Goal: Information Seeking & Learning: Learn about a topic

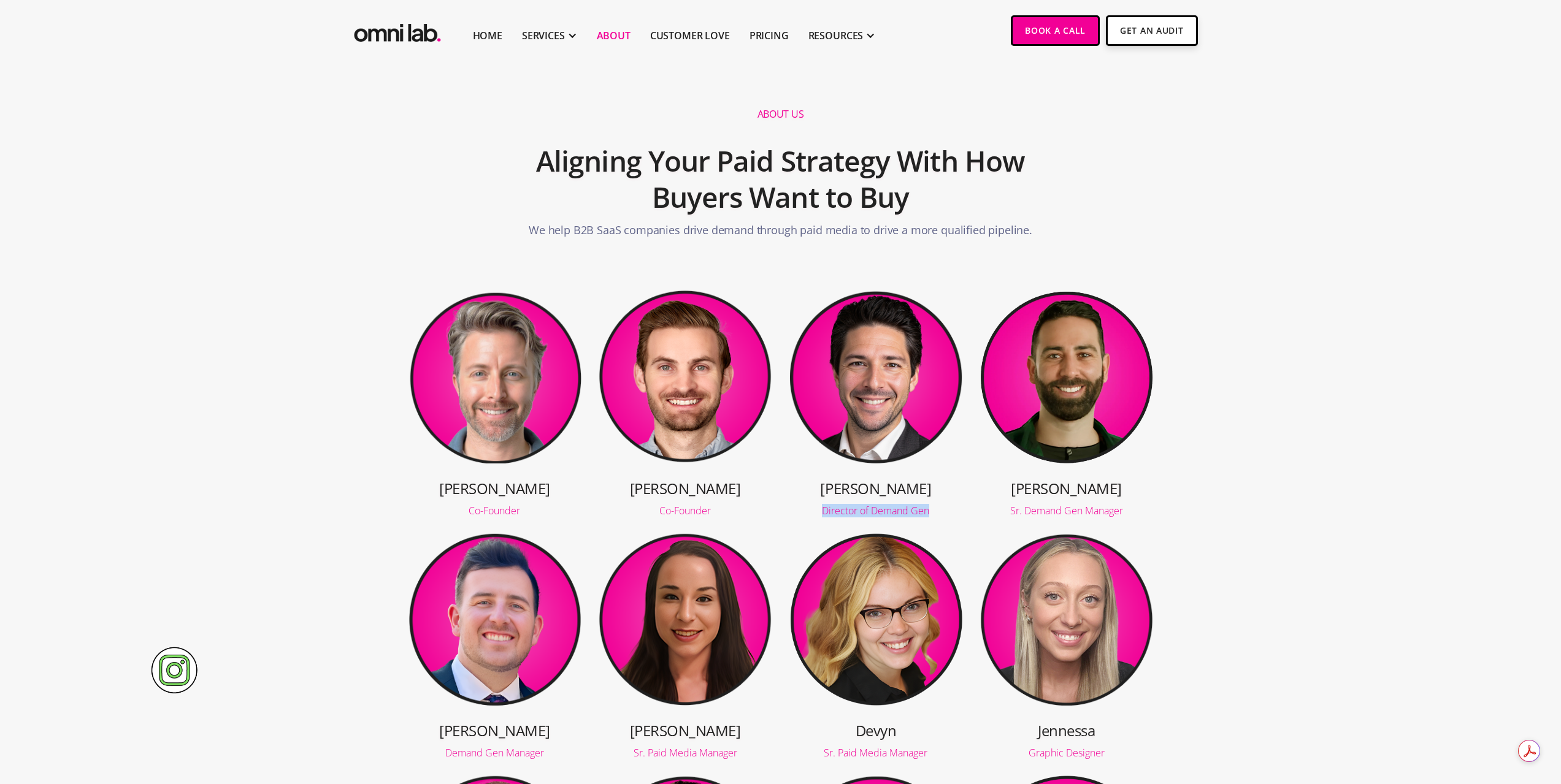
drag, startPoint x: 930, startPoint y: 512, endPoint x: 812, endPoint y: 512, distance: 118.0
click at [812, 512] on div "Director of Demand Gen" at bounding box center [876, 511] width 174 height 10
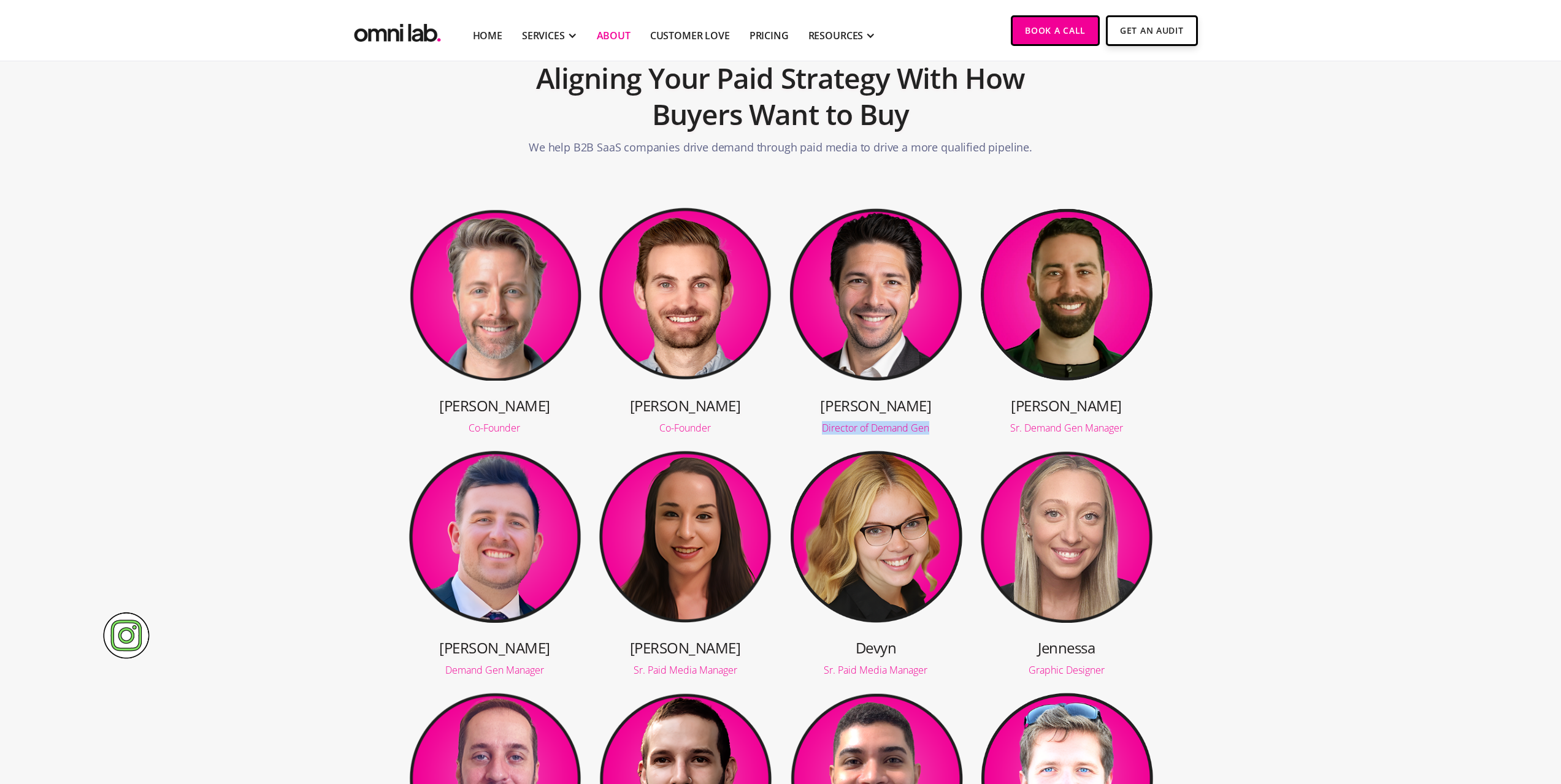
scroll to position [68, 0]
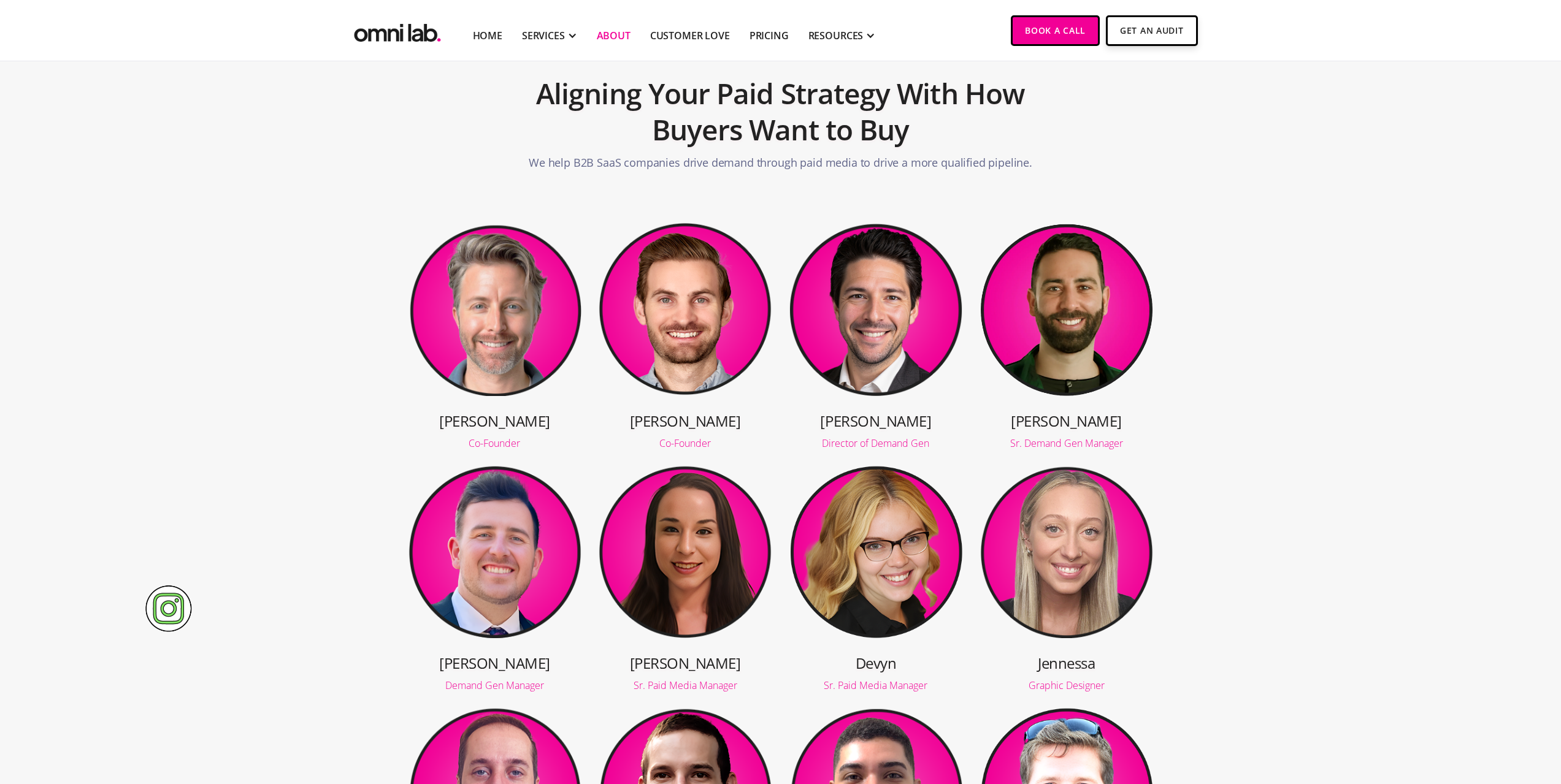
click at [1307, 425] on section "Jason Co-Founder Jonathan Co-Founder Tony Director of Demand Gen Robbie Sr. Dem…" at bounding box center [780, 581] width 1561 height 759
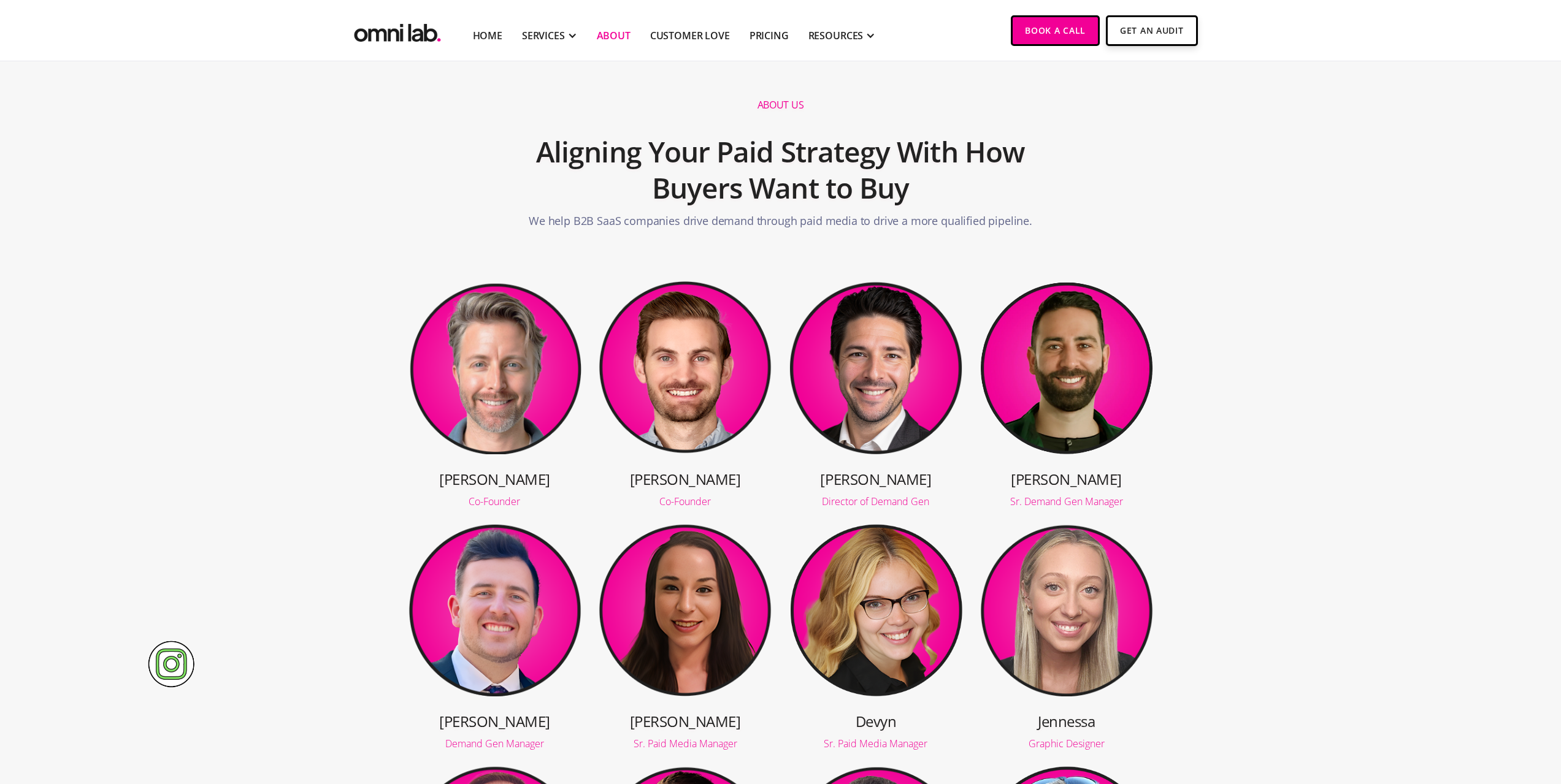
scroll to position [0, 0]
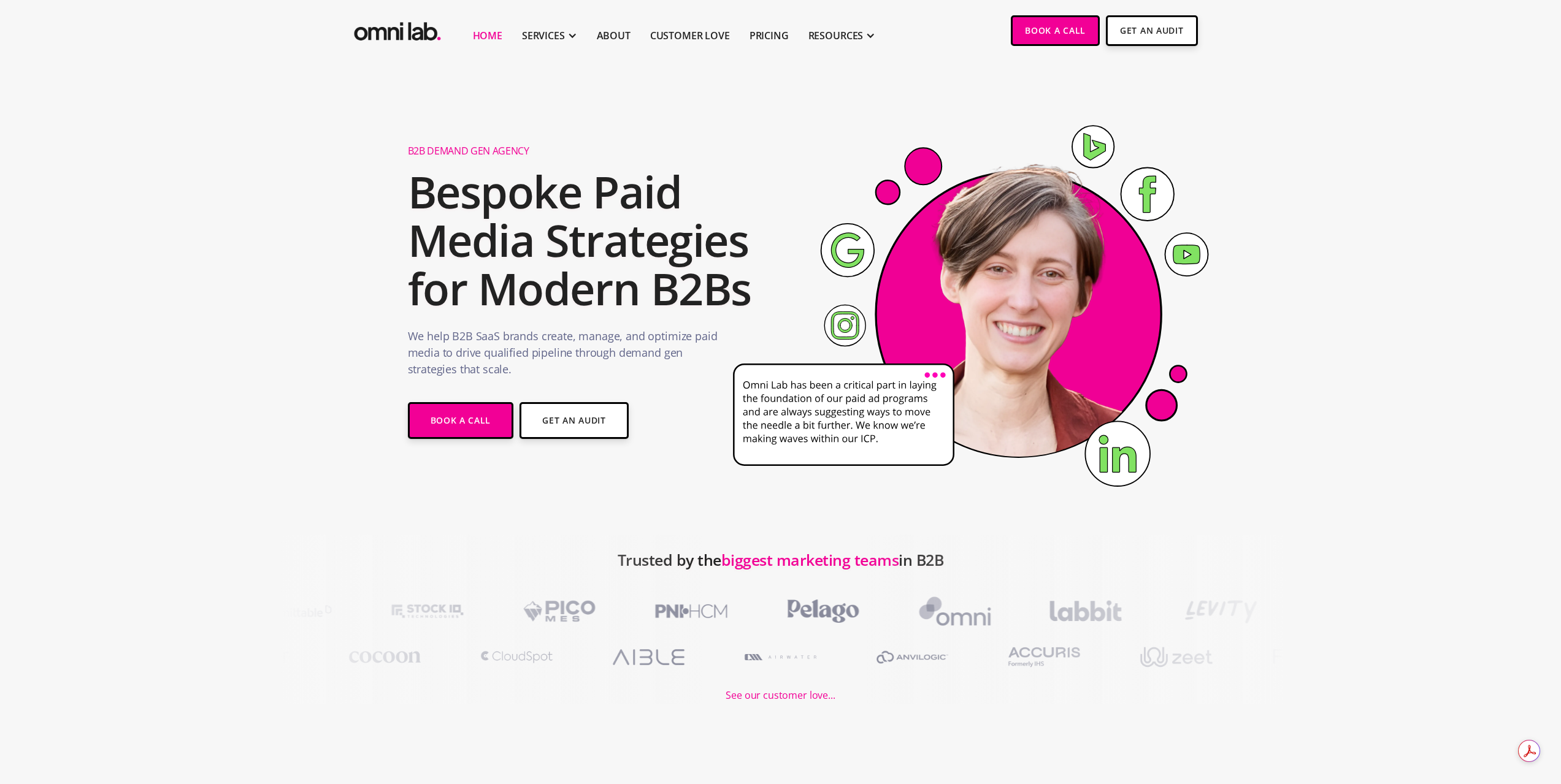
click at [756, 44] on li "Pricing" at bounding box center [769, 30] width 59 height 60
click at [761, 42] on link "Pricing" at bounding box center [769, 35] width 40 height 14
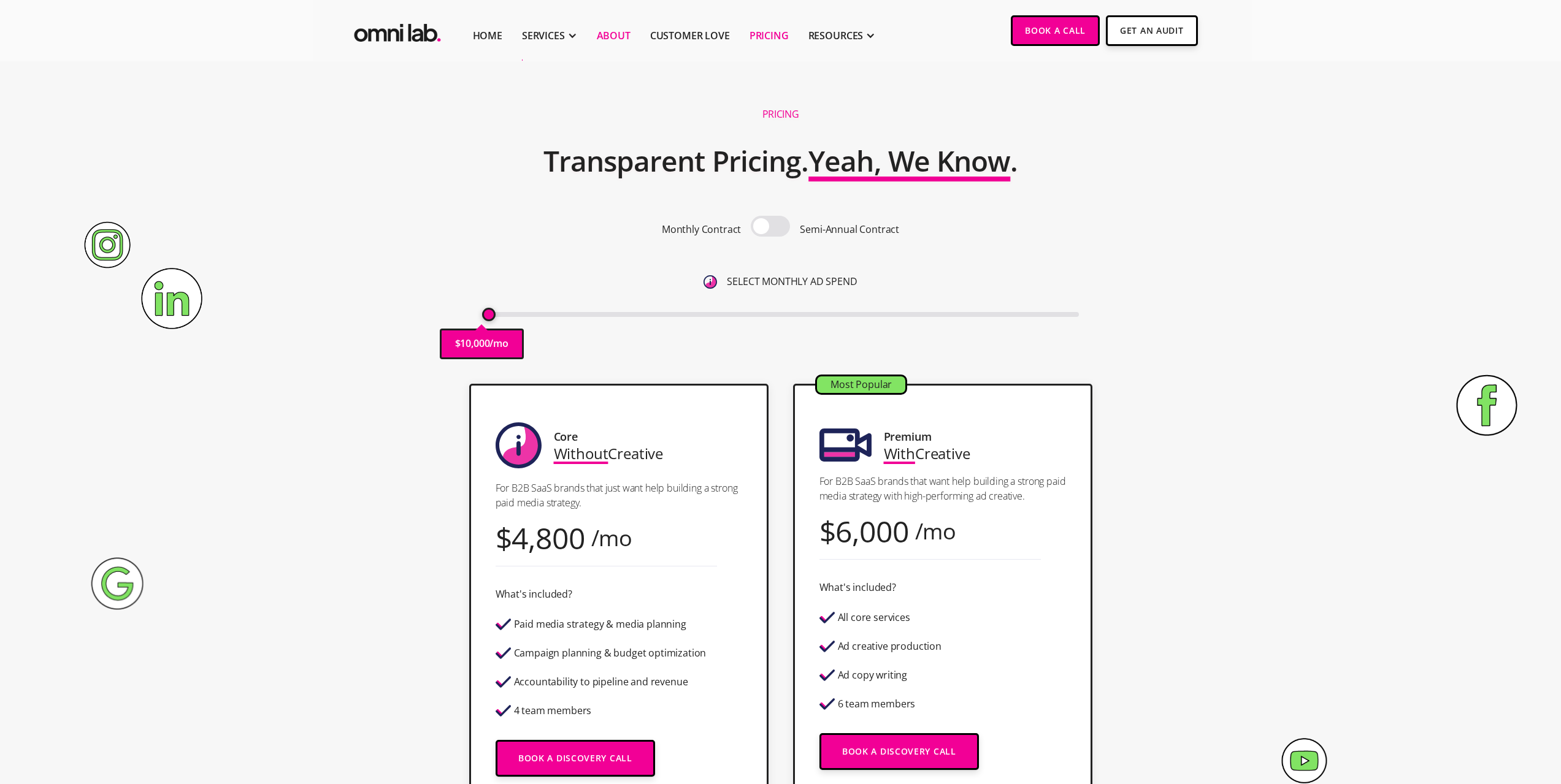
click at [601, 37] on link "About" at bounding box center [613, 35] width 34 height 14
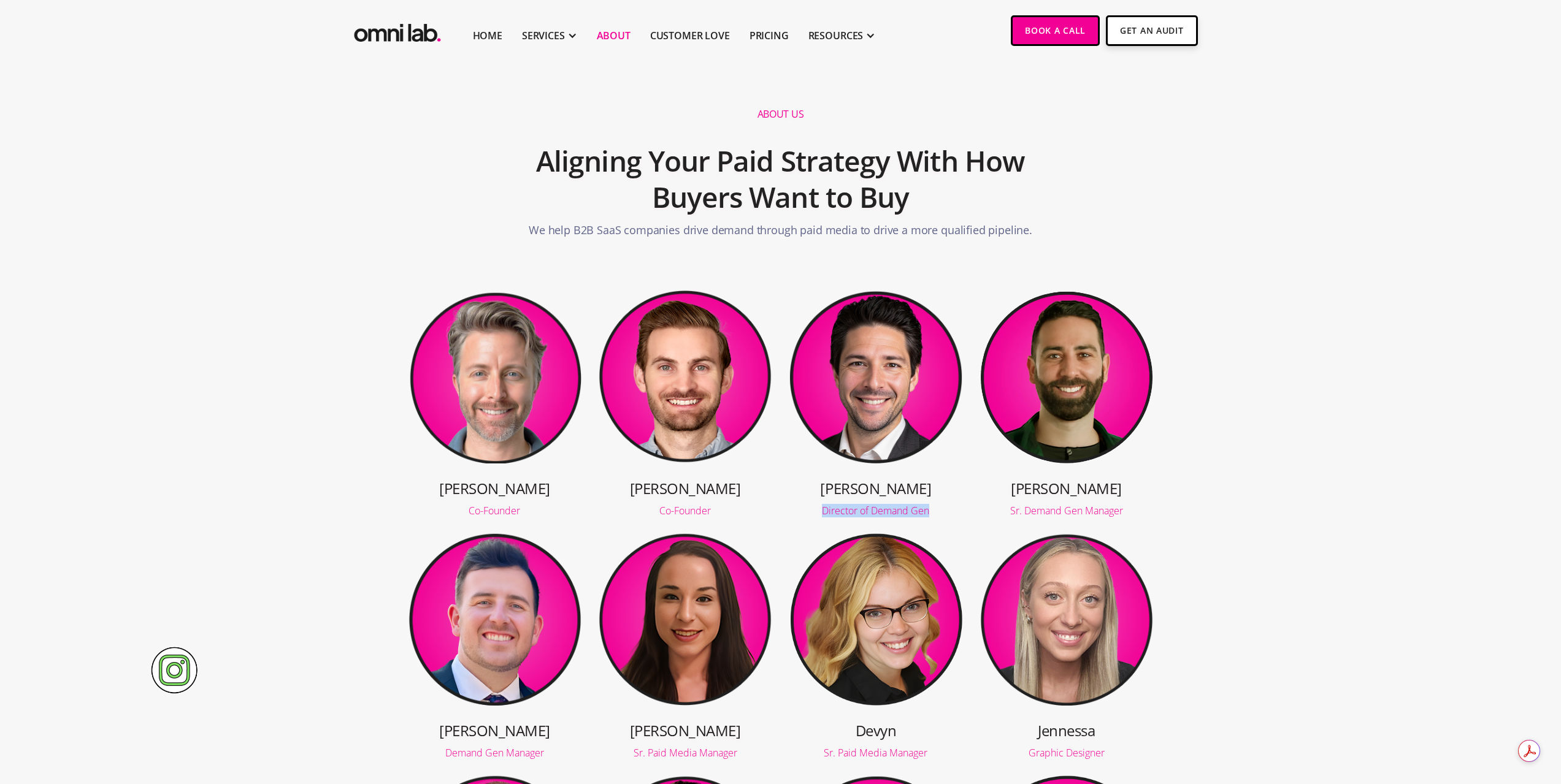
click at [821, 516] on div "Director of Demand Gen" at bounding box center [876, 511] width 174 height 10
click at [876, 386] on img at bounding box center [876, 377] width 174 height 174
click at [1260, 338] on section "Jason Co-Founder Jonathan Co-Founder Tony Director of Demand Gen Robbie Sr. Dem…" at bounding box center [780, 649] width 1561 height 759
click at [395, 29] on img "home" at bounding box center [398, 30] width 92 height 30
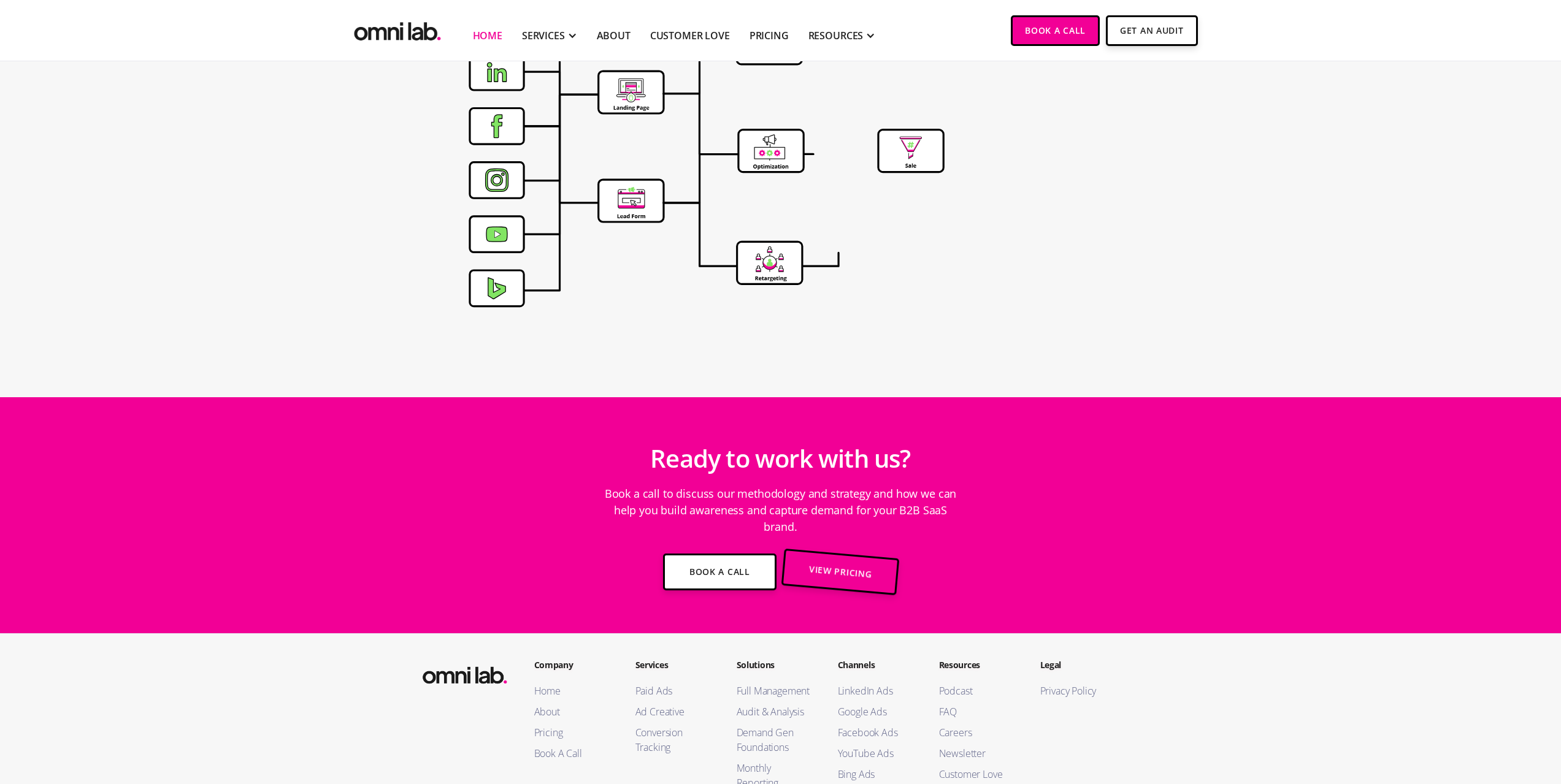
scroll to position [3976, 0]
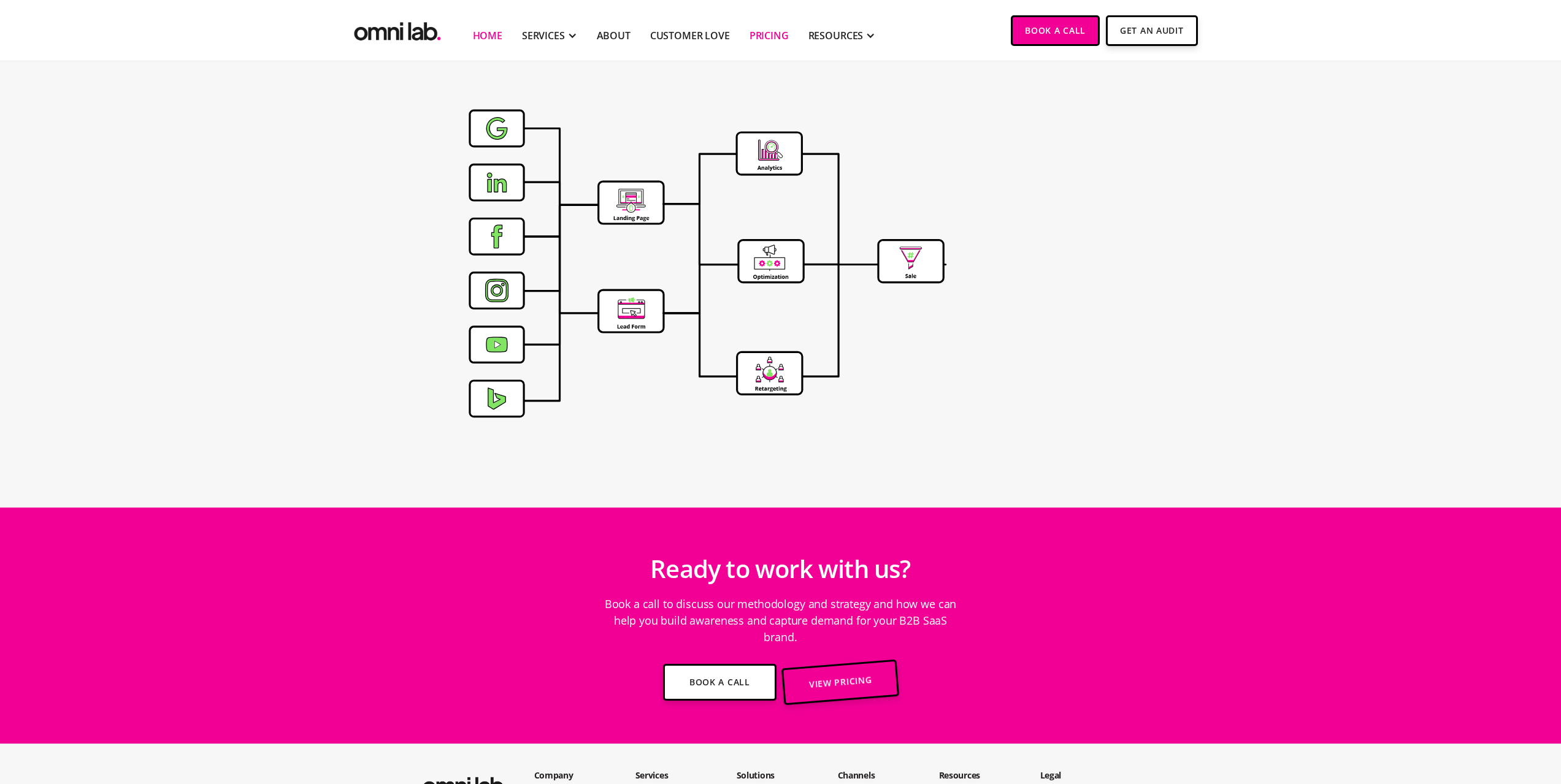
click at [774, 35] on link "Pricing" at bounding box center [769, 35] width 40 height 14
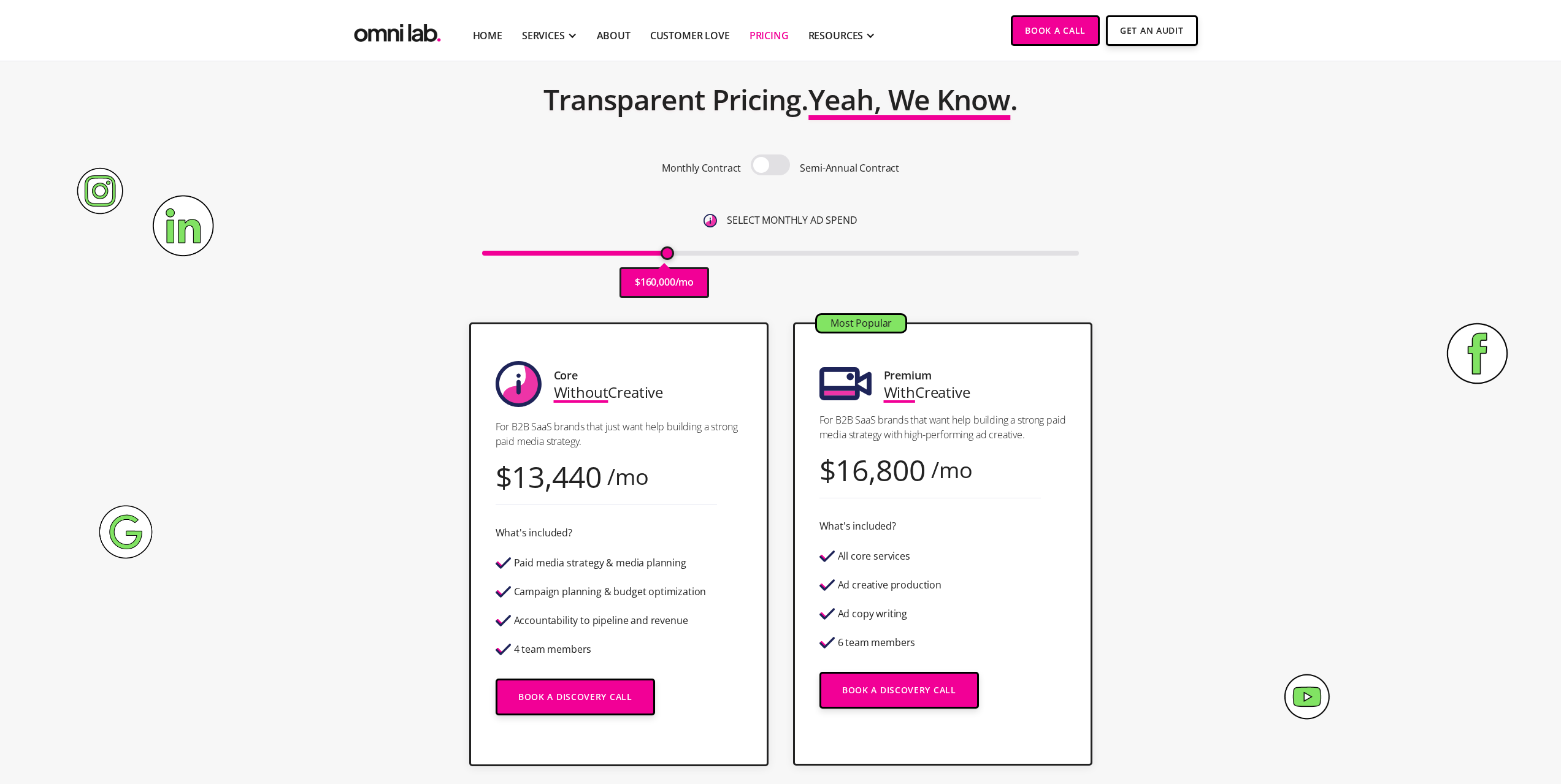
drag, startPoint x: 487, startPoint y: 254, endPoint x: 667, endPoint y: 247, distance: 180.1
type input "160000"
click at [667, 251] on input "range" at bounding box center [781, 253] width 597 height 5
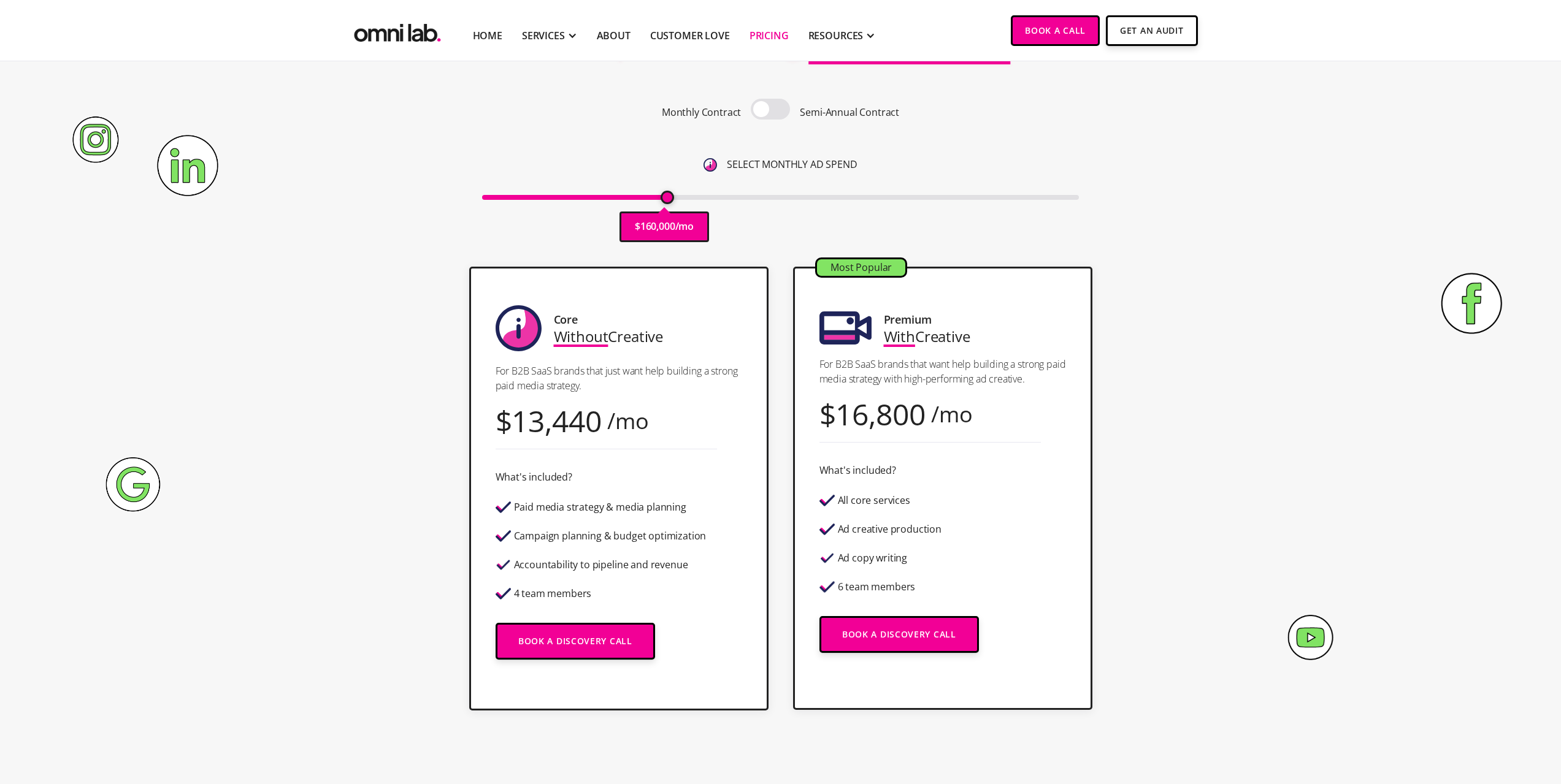
scroll to position [123, 0]
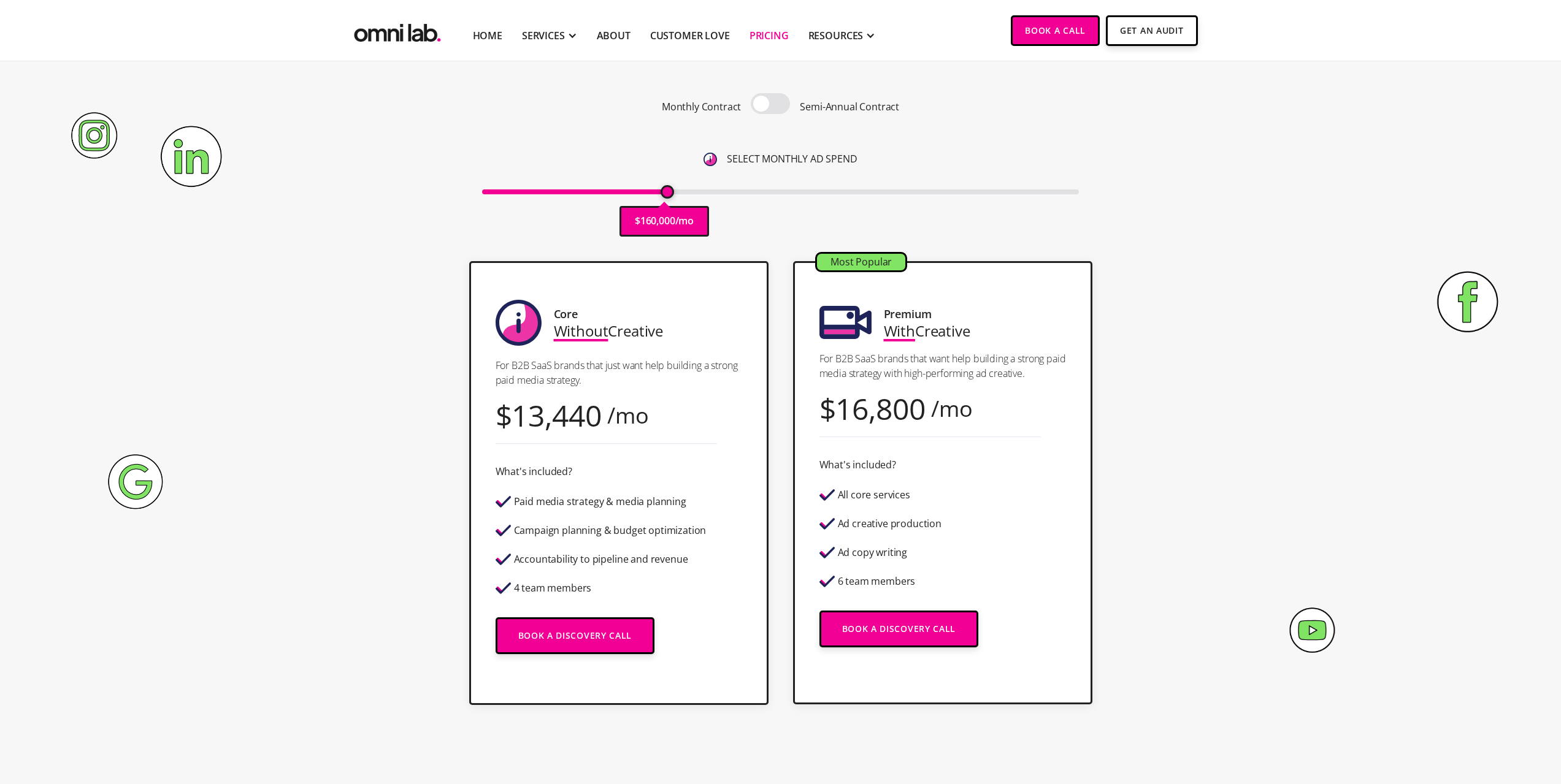
click at [775, 102] on span at bounding box center [770, 103] width 40 height 21
click at [771, 105] on input "checkbox" at bounding box center [771, 105] width 0 height 0
click at [759, 105] on span at bounding box center [770, 103] width 40 height 21
click at [771, 105] on input "checkbox" at bounding box center [771, 105] width 0 height 0
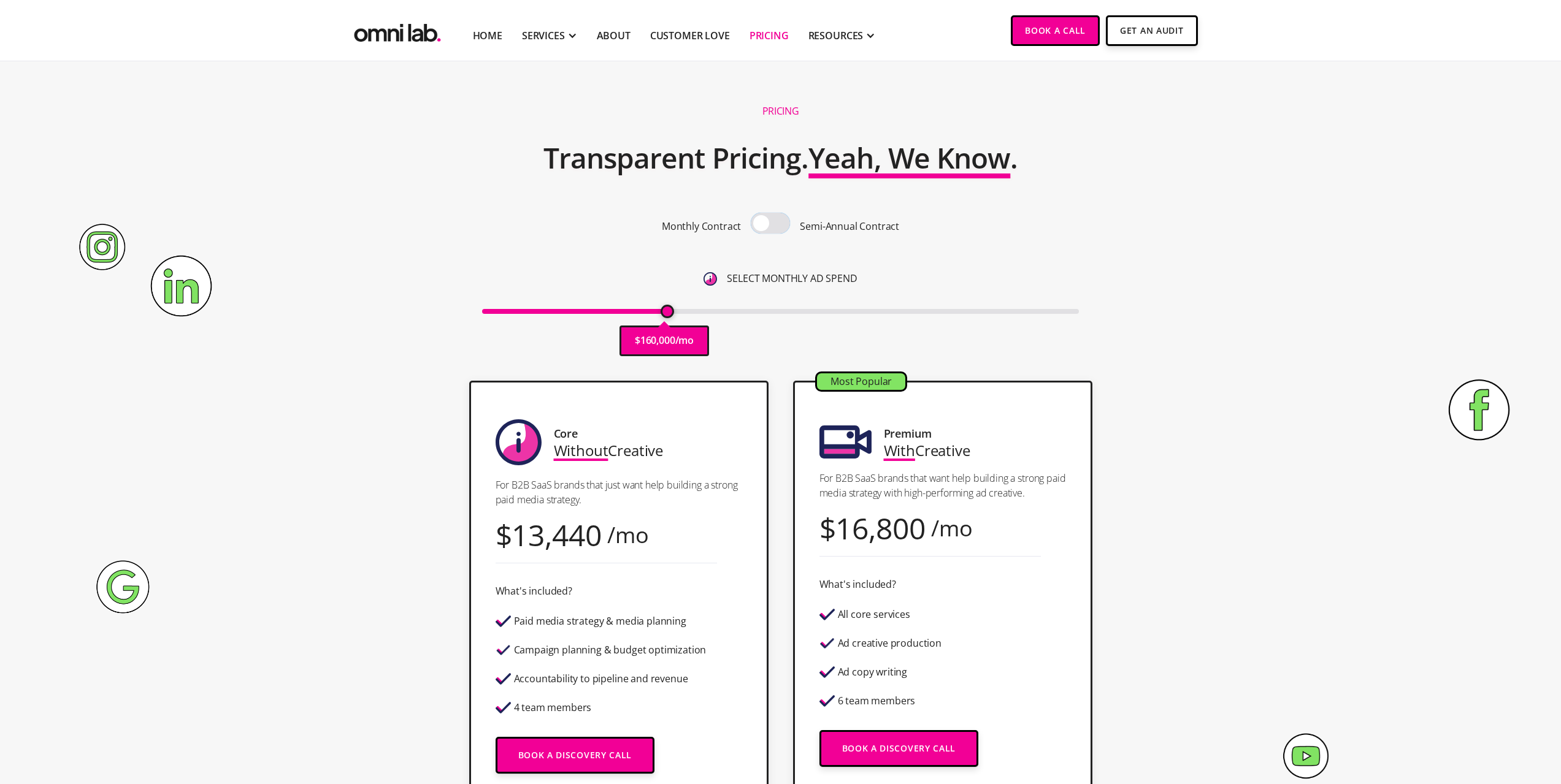
scroll to position [0, 0]
